Goal: Task Accomplishment & Management: Manage account settings

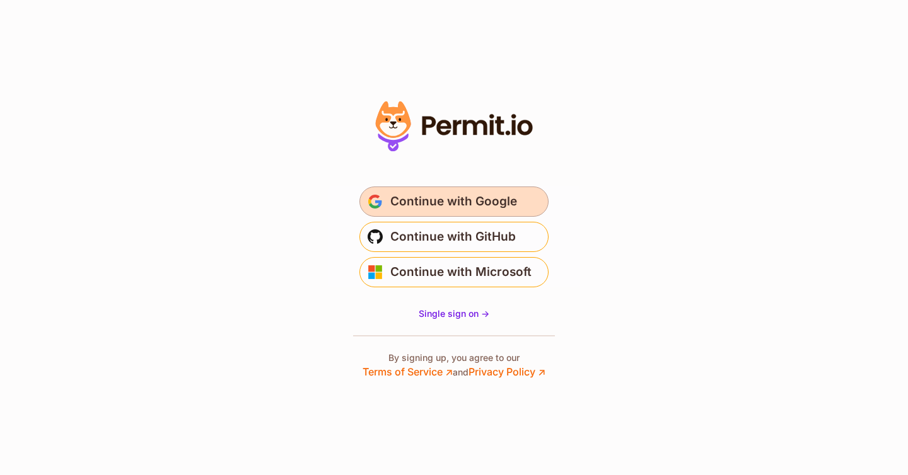
click at [425, 199] on span "Continue with Google" at bounding box center [453, 202] width 127 height 20
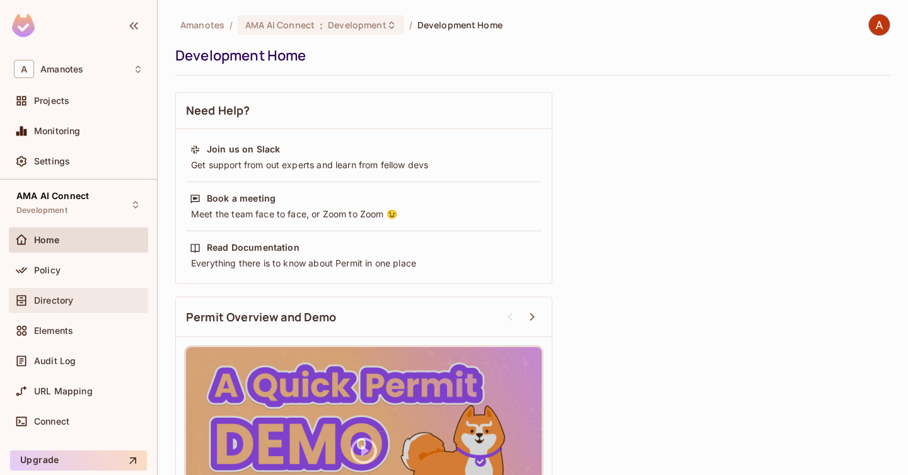
click at [79, 306] on div "Directory" at bounding box center [78, 300] width 129 height 15
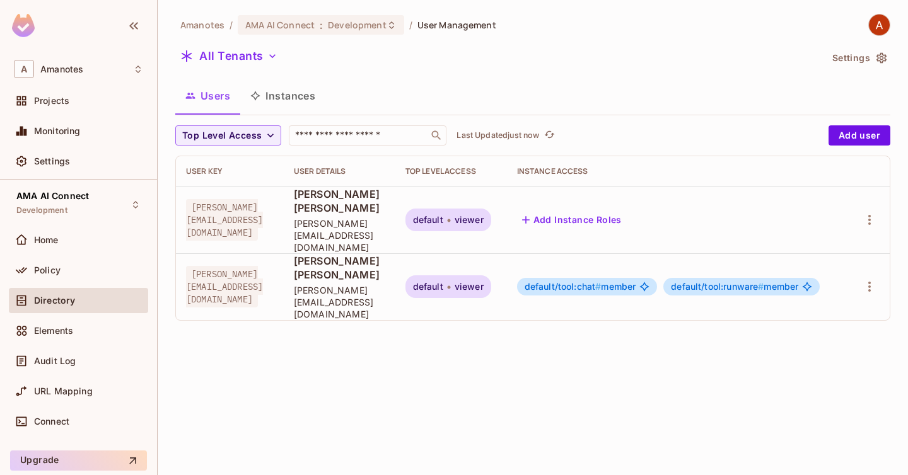
click at [253, 266] on span "[PERSON_NAME][EMAIL_ADDRESS][DOMAIN_NAME]" at bounding box center [224, 287] width 77 height 42
click at [263, 266] on span "[PERSON_NAME][EMAIL_ADDRESS][DOMAIN_NAME]" at bounding box center [224, 287] width 77 height 42
click at [873, 279] on icon "button" at bounding box center [869, 286] width 15 height 15
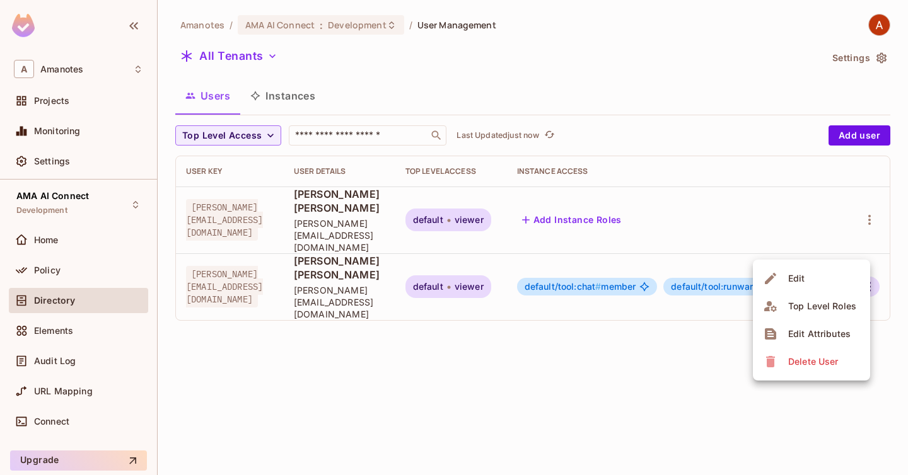
click at [814, 275] on li "Edit" at bounding box center [811, 279] width 117 height 28
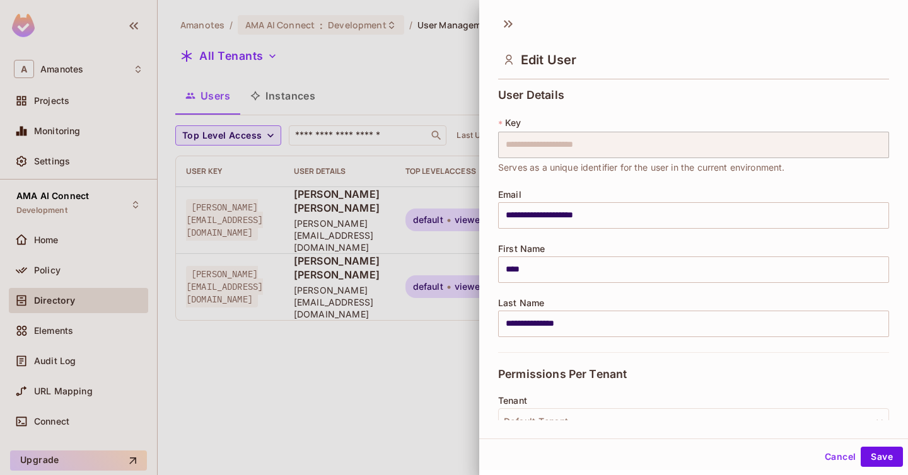
scroll to position [269, 0]
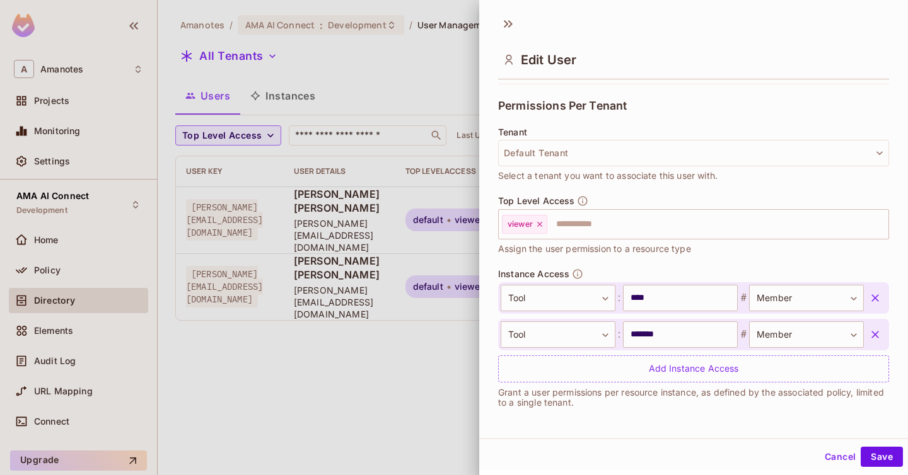
click at [357, 352] on div at bounding box center [454, 237] width 908 height 475
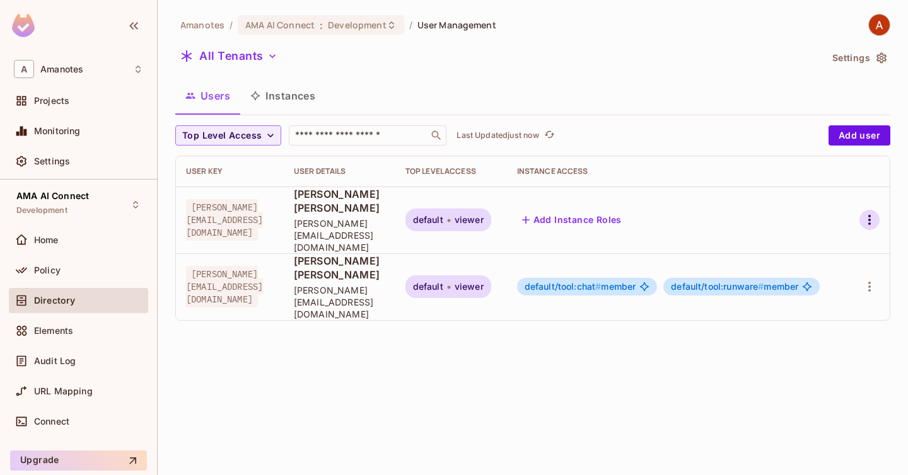
click at [865, 212] on icon "button" at bounding box center [869, 219] width 15 height 15
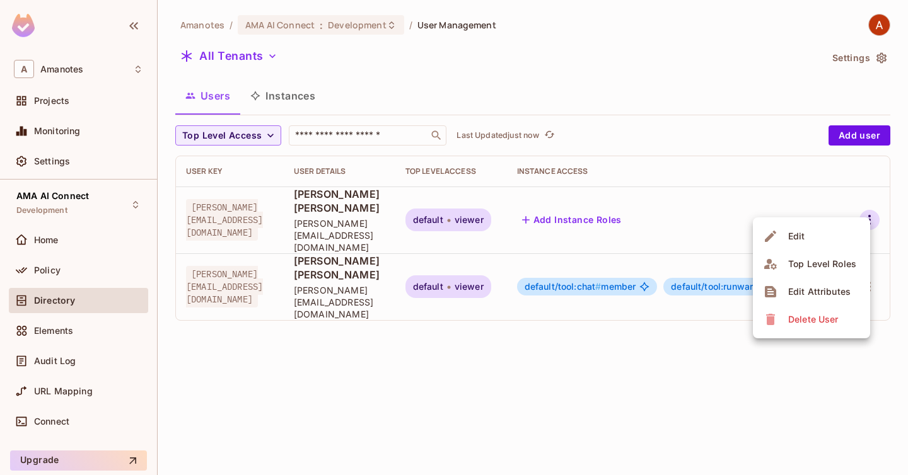
click at [837, 242] on li "Edit" at bounding box center [811, 237] width 117 height 28
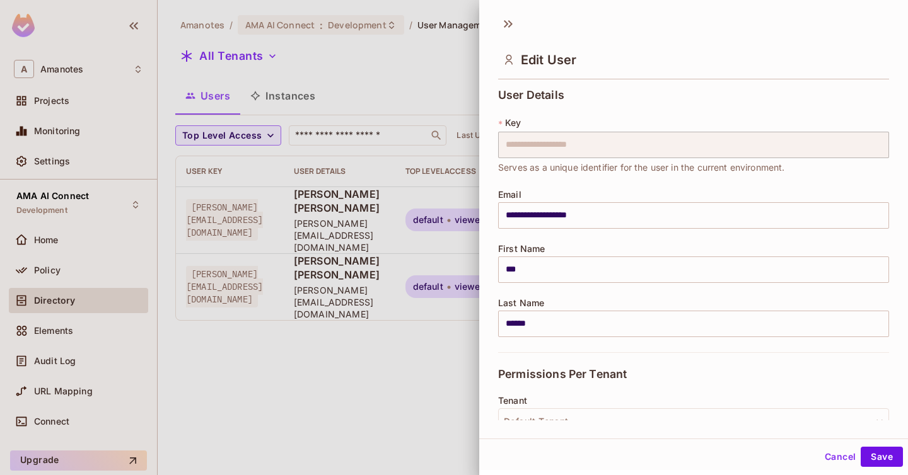
scroll to position [195, 0]
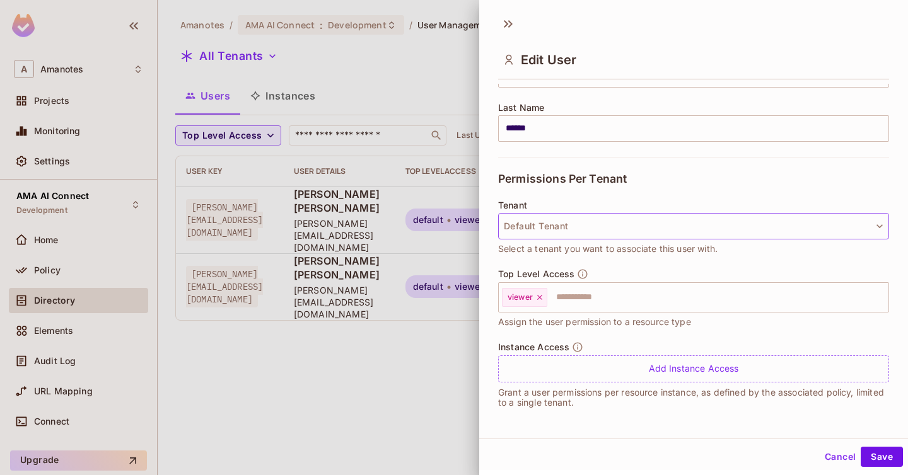
click at [607, 226] on button "Default Tenant" at bounding box center [693, 226] width 391 height 26
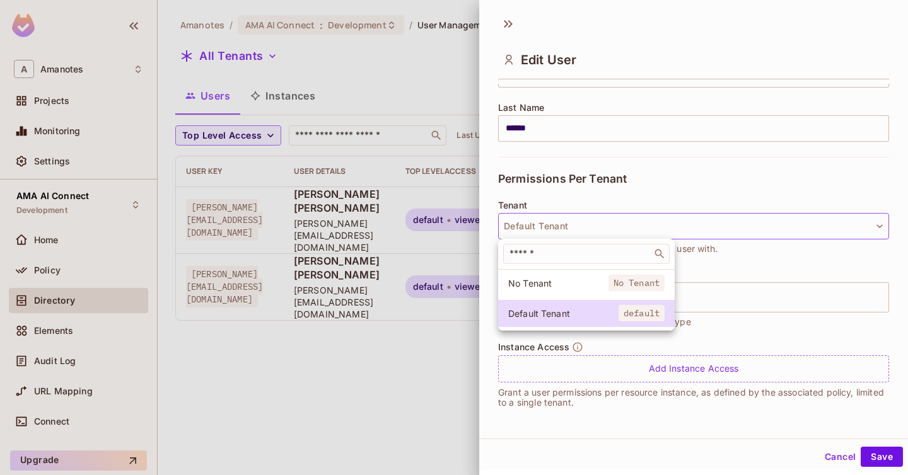
click at [504, 409] on div at bounding box center [454, 237] width 908 height 475
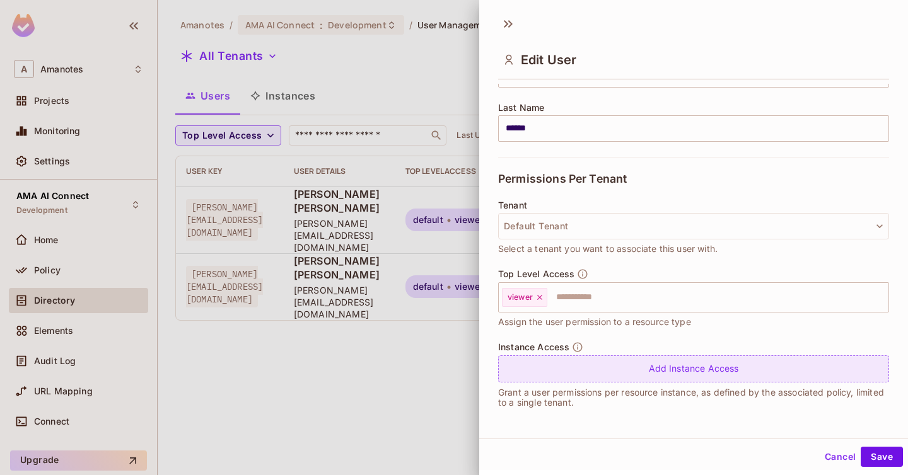
click at [605, 360] on div "Add Instance Access" at bounding box center [693, 369] width 391 height 27
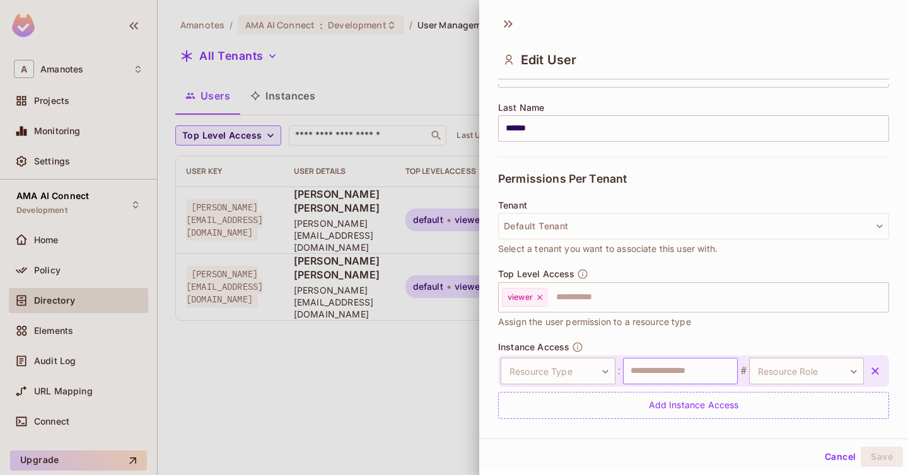
scroll to position [232, 0]
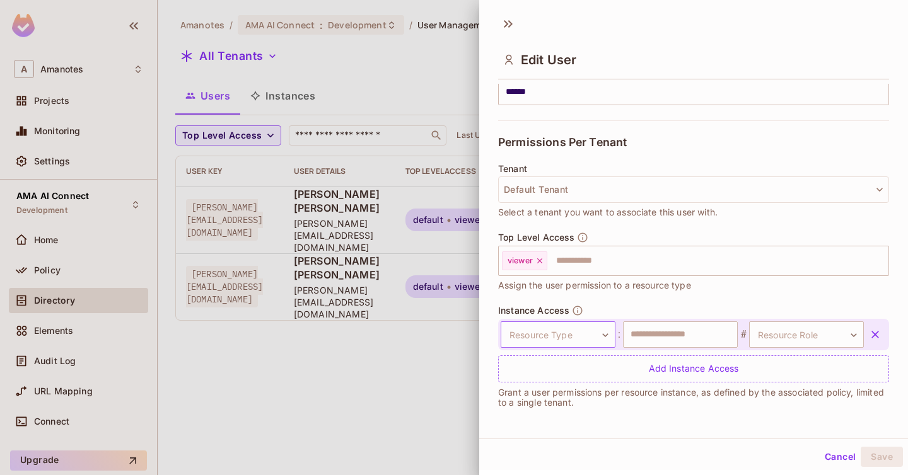
click at [563, 333] on body "**********" at bounding box center [454, 237] width 908 height 475
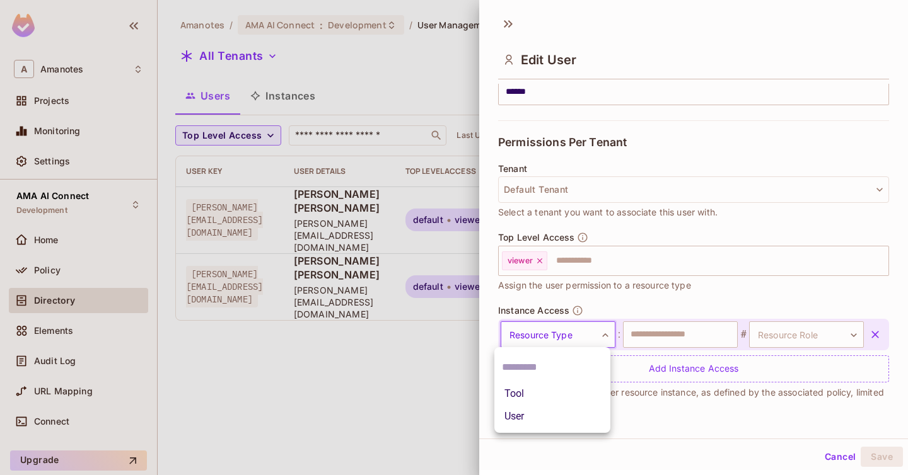
click at [529, 389] on li "Tool" at bounding box center [552, 394] width 116 height 23
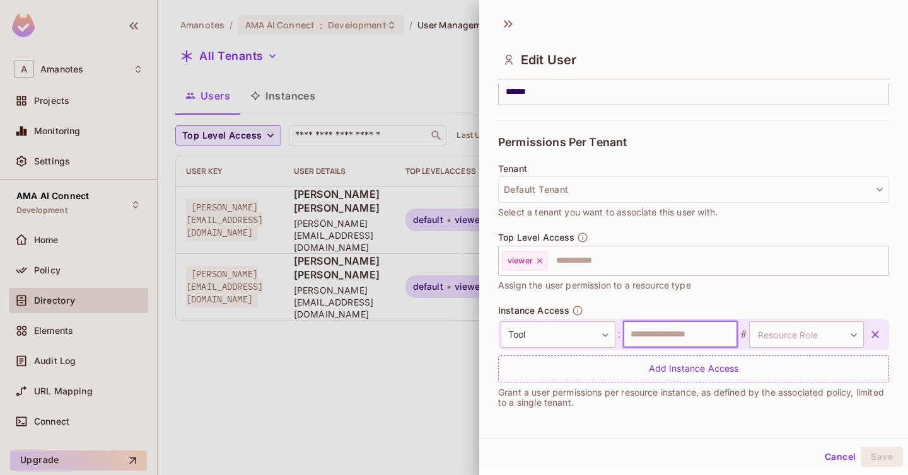
click at [657, 340] on input "text" at bounding box center [680, 335] width 115 height 26
type input "*******"
click at [810, 342] on body "**********" at bounding box center [454, 237] width 908 height 475
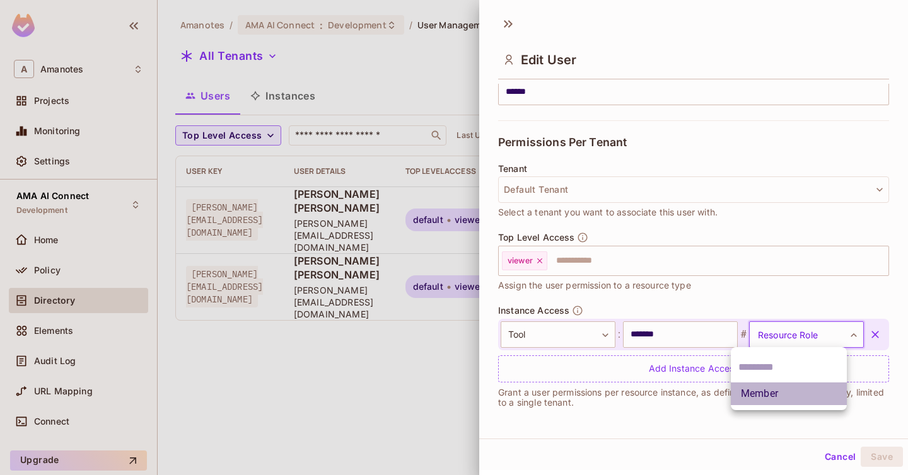
click at [766, 393] on li "Member" at bounding box center [789, 394] width 116 height 23
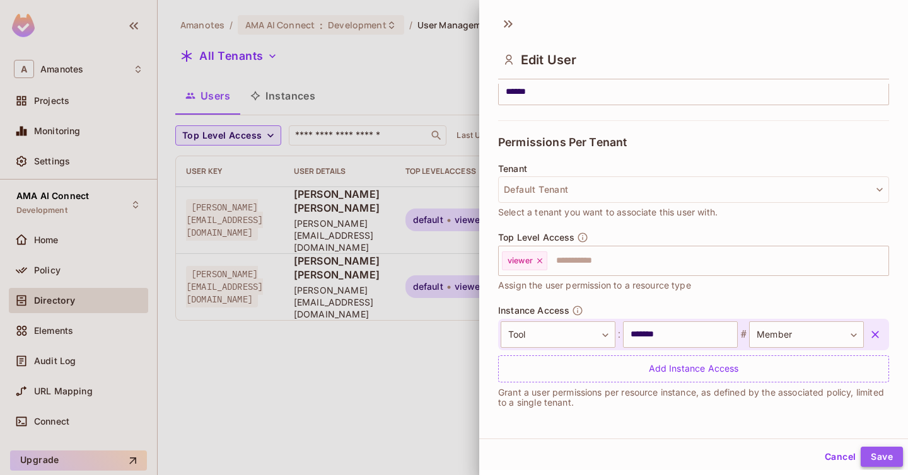
click at [869, 453] on button "Save" at bounding box center [882, 457] width 42 height 20
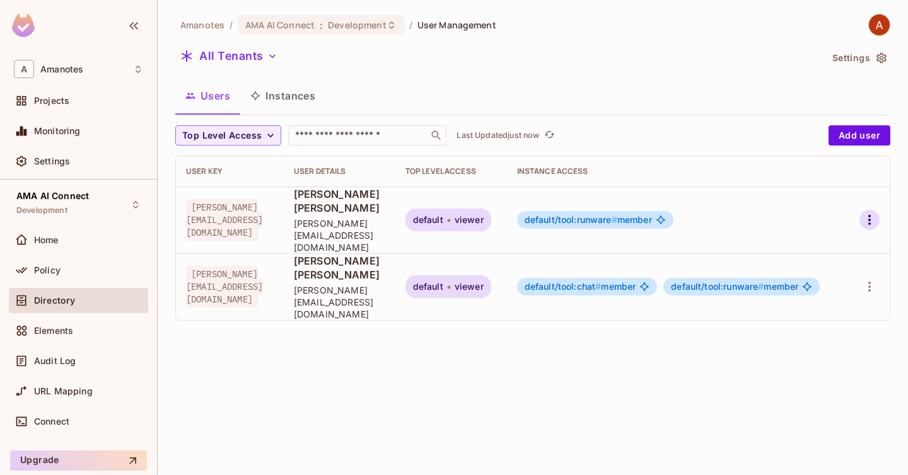
click at [868, 212] on icon "button" at bounding box center [869, 219] width 15 height 15
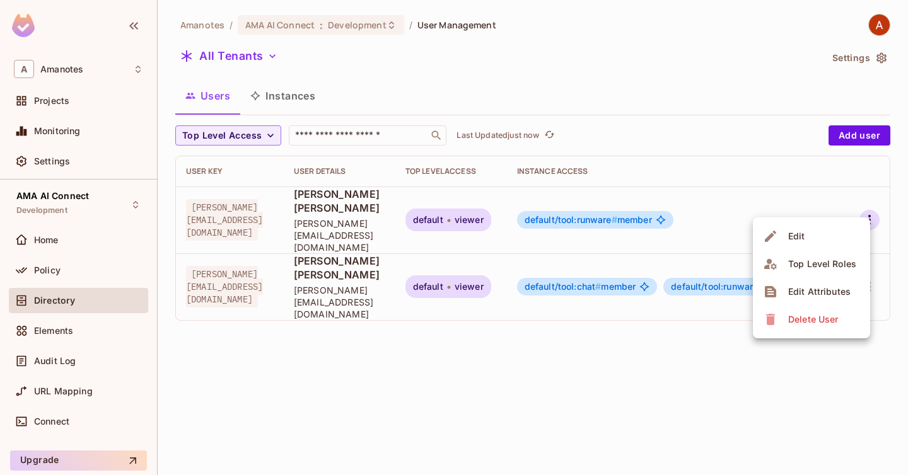
click at [835, 230] on li "Edit" at bounding box center [811, 237] width 117 height 28
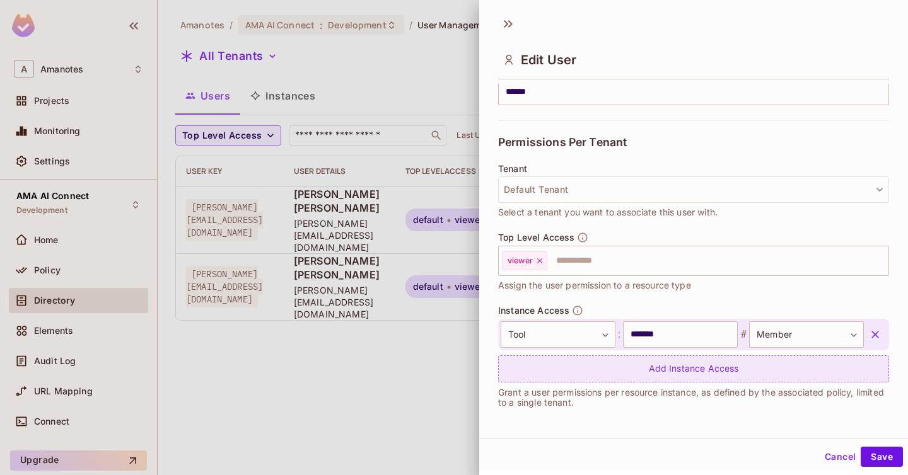
click at [642, 365] on div "Add Instance Access" at bounding box center [693, 369] width 391 height 27
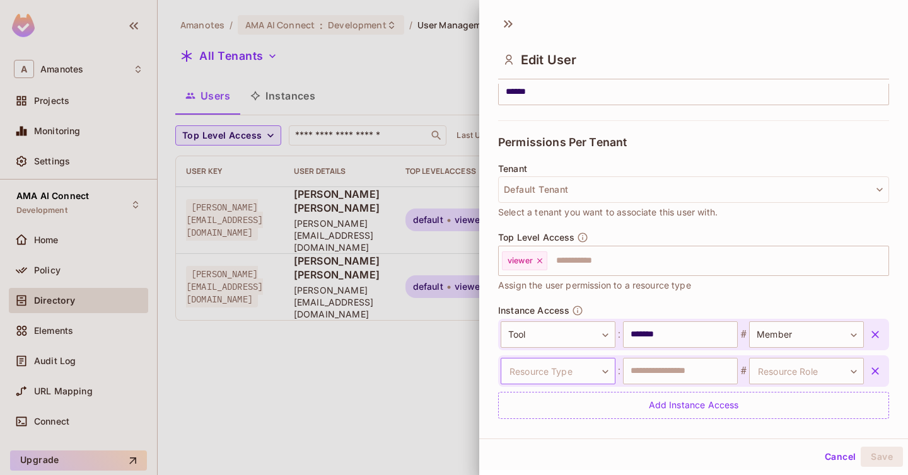
click at [573, 366] on body "**********" at bounding box center [454, 237] width 908 height 475
click at [526, 424] on li "Tool" at bounding box center [552, 426] width 116 height 23
click at [641, 372] on input "text" at bounding box center [680, 371] width 115 height 26
type input "****"
click at [796, 363] on body "**********" at bounding box center [454, 237] width 908 height 475
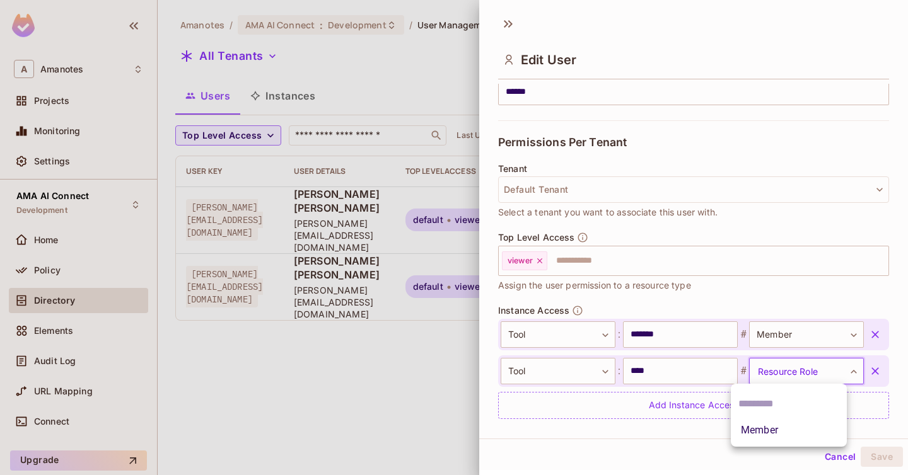
click at [769, 429] on li "Member" at bounding box center [789, 430] width 116 height 23
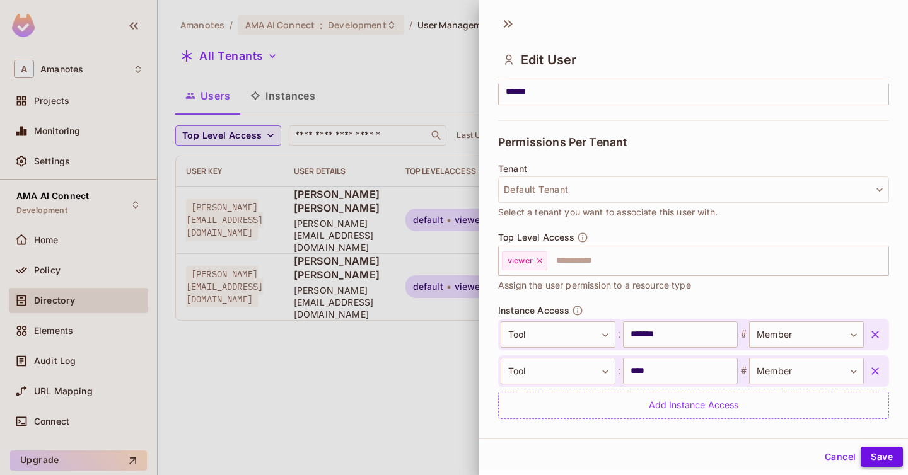
click at [862, 452] on button "Save" at bounding box center [882, 457] width 42 height 20
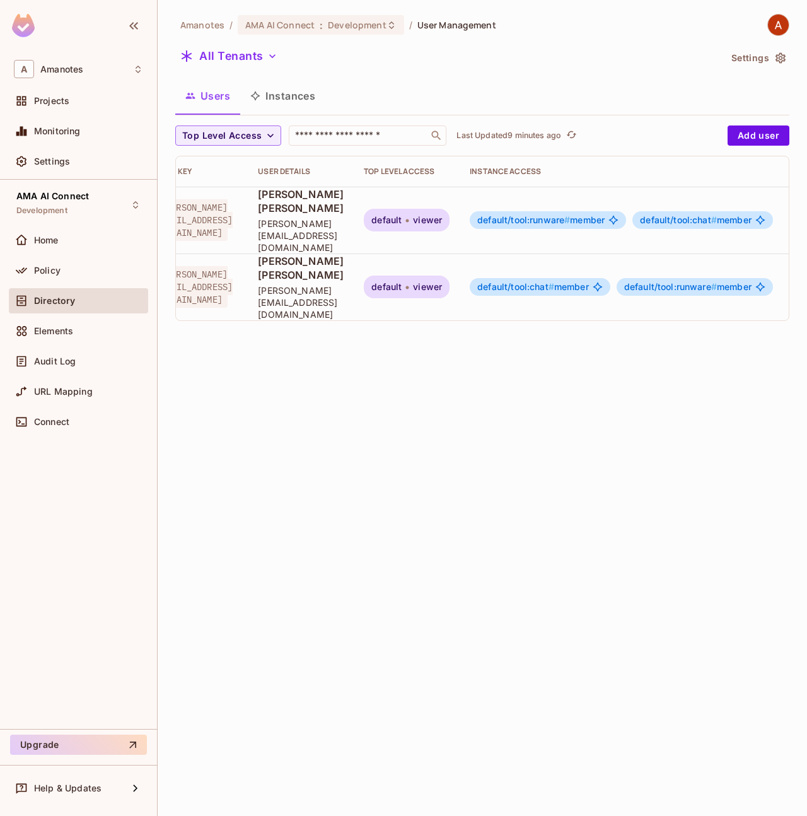
scroll to position [0, 131]
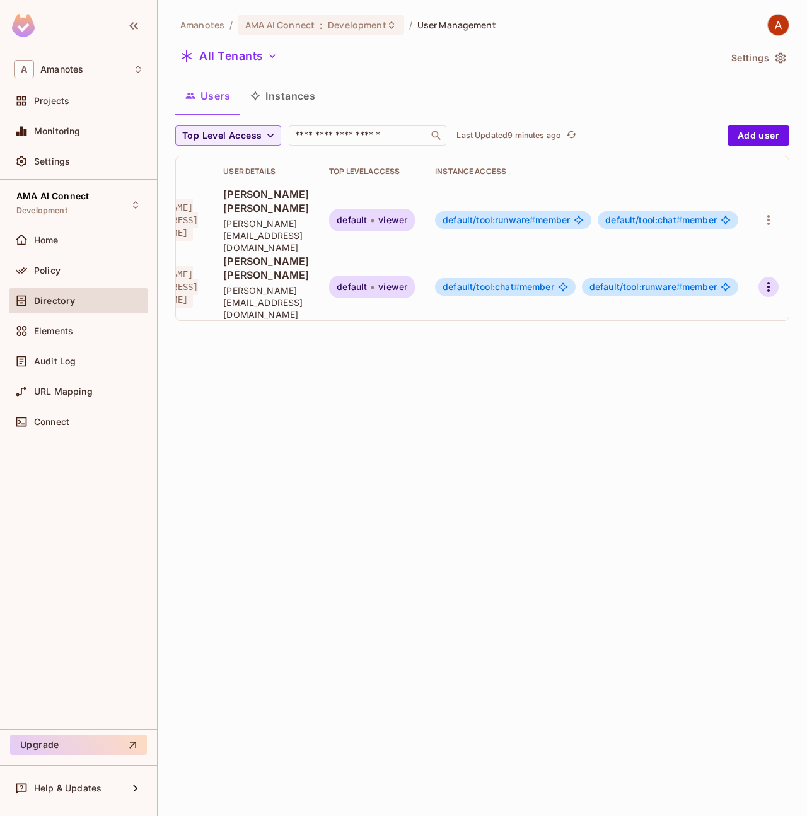
click at [764, 279] on icon "button" at bounding box center [768, 286] width 15 height 15
click at [717, 282] on li "Edit" at bounding box center [710, 279] width 117 height 28
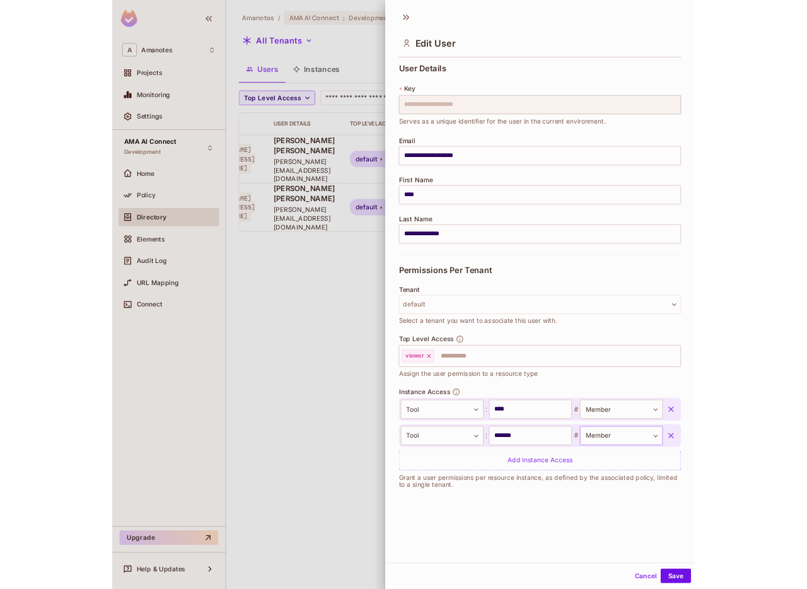
scroll to position [2, 0]
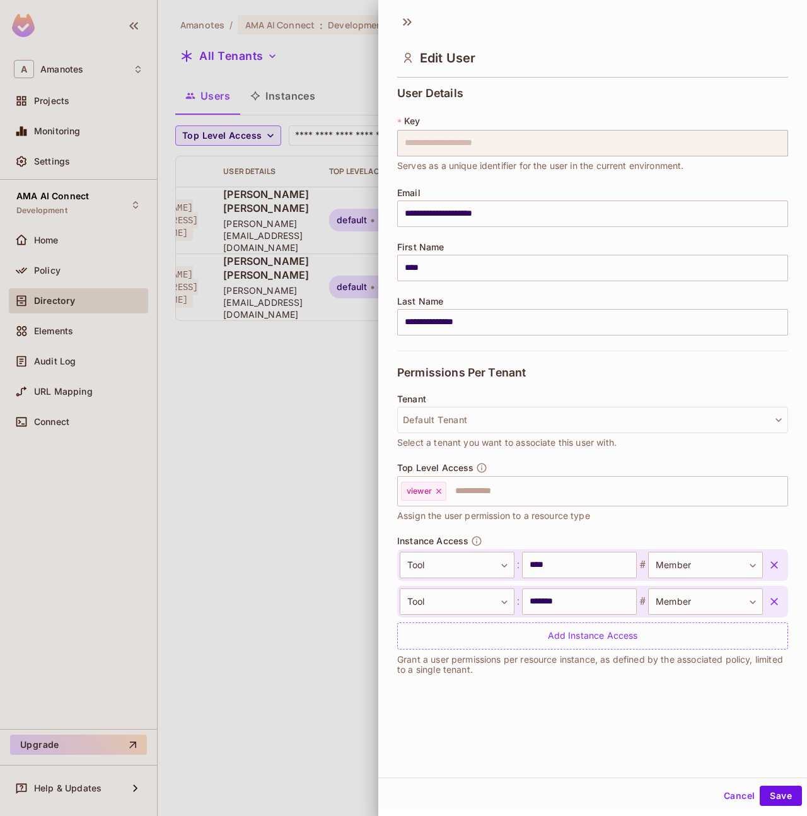
drag, startPoint x: 752, startPoint y: 566, endPoint x: 755, endPoint y: 584, distance: 18.1
click at [768, 475] on icon "button" at bounding box center [774, 565] width 13 height 13
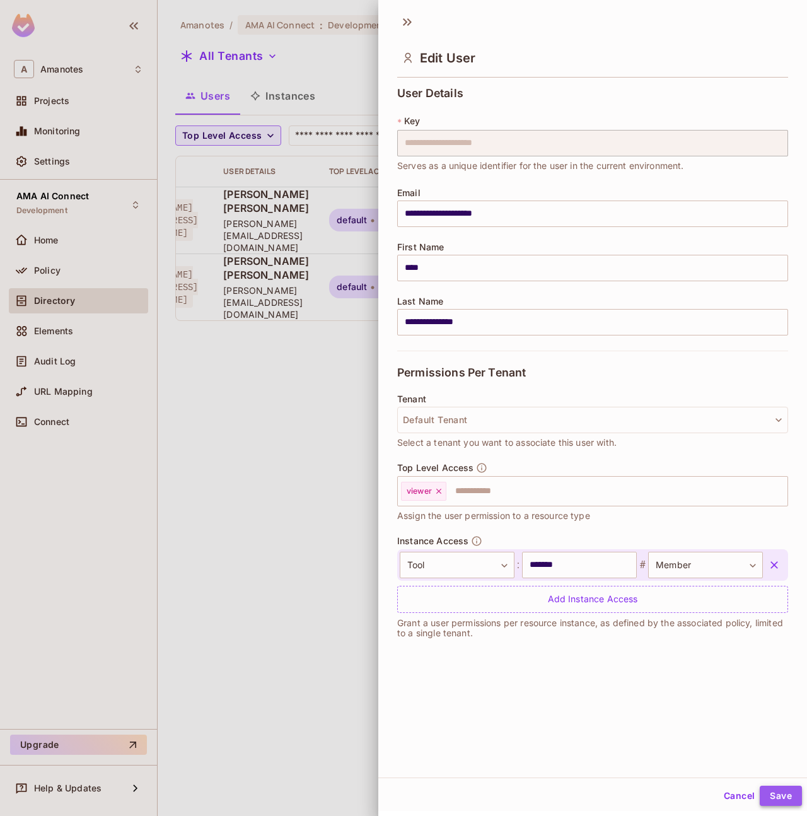
click at [785, 475] on button "Save" at bounding box center [781, 796] width 42 height 20
